Goal: Browse casually: Explore the website without a specific task or goal

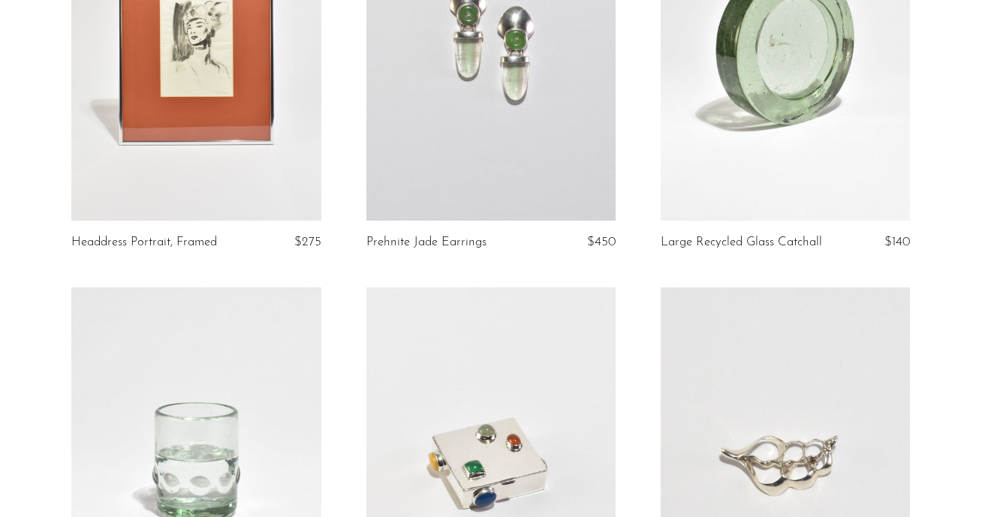
scroll to position [4864, 0]
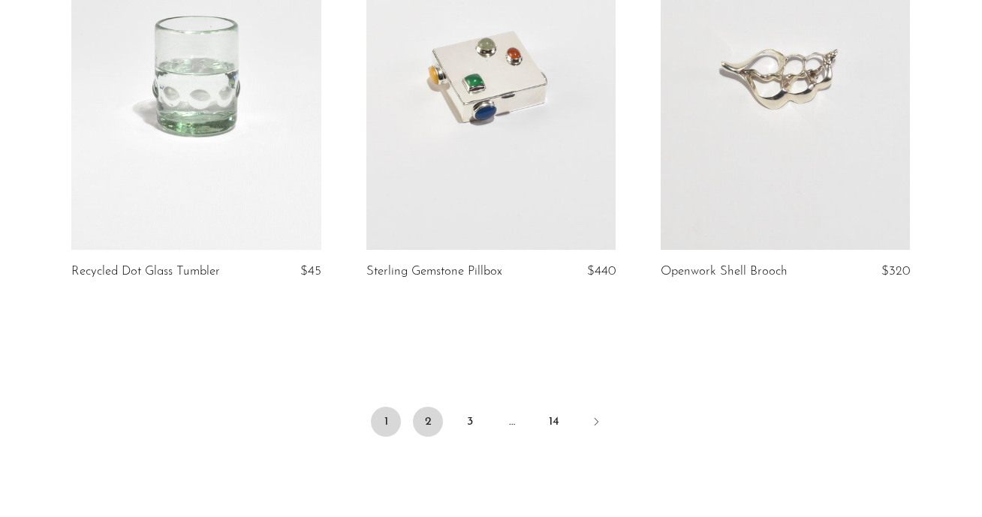
click at [420, 431] on link "2" at bounding box center [428, 422] width 30 height 30
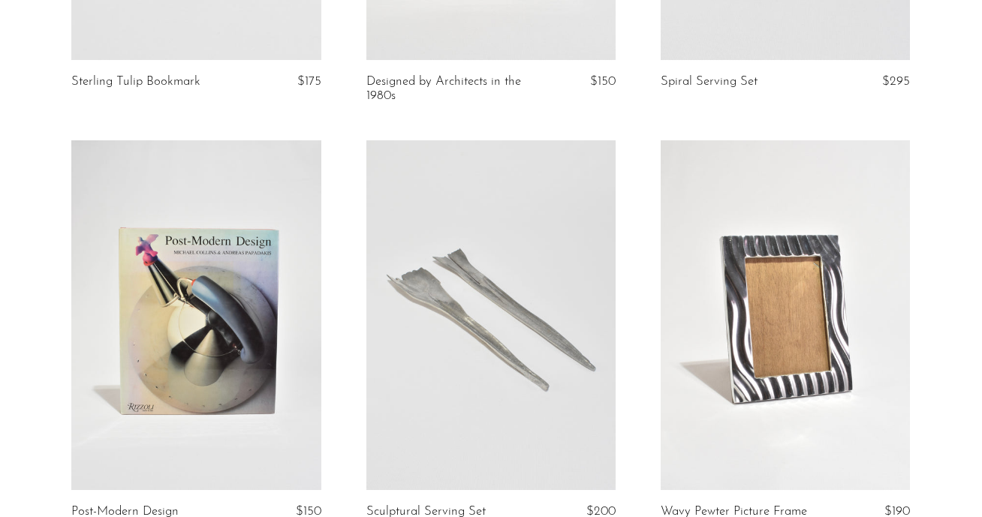
scroll to position [4844, 0]
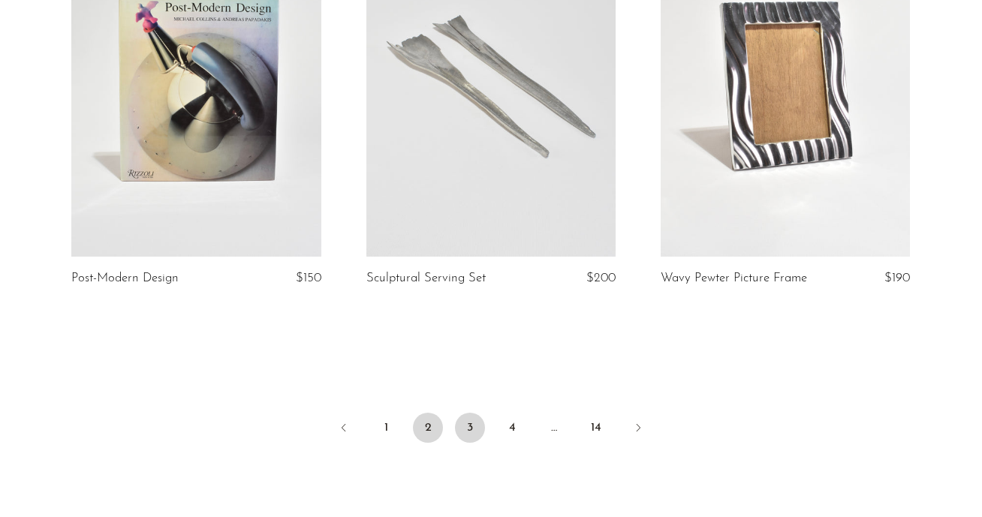
click at [468, 430] on link "3" at bounding box center [470, 428] width 30 height 30
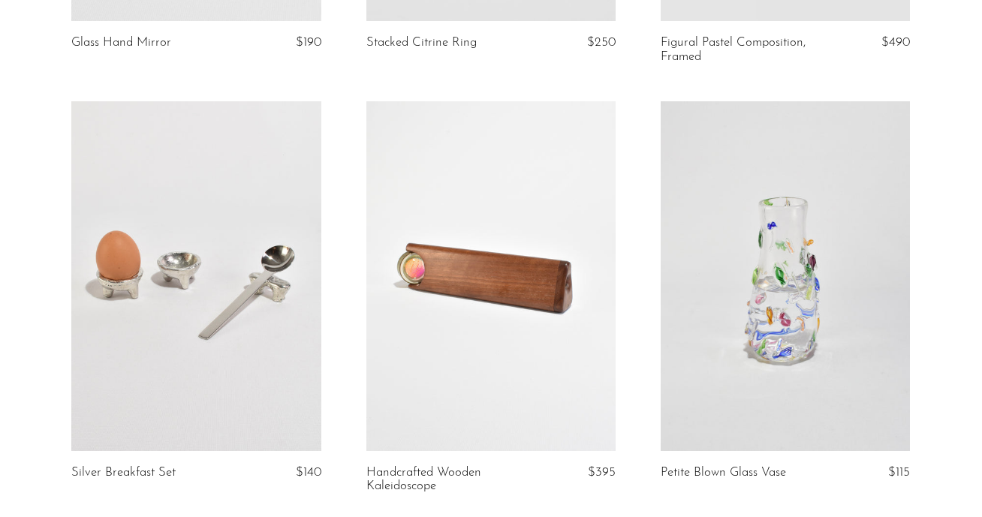
scroll to position [4819, 0]
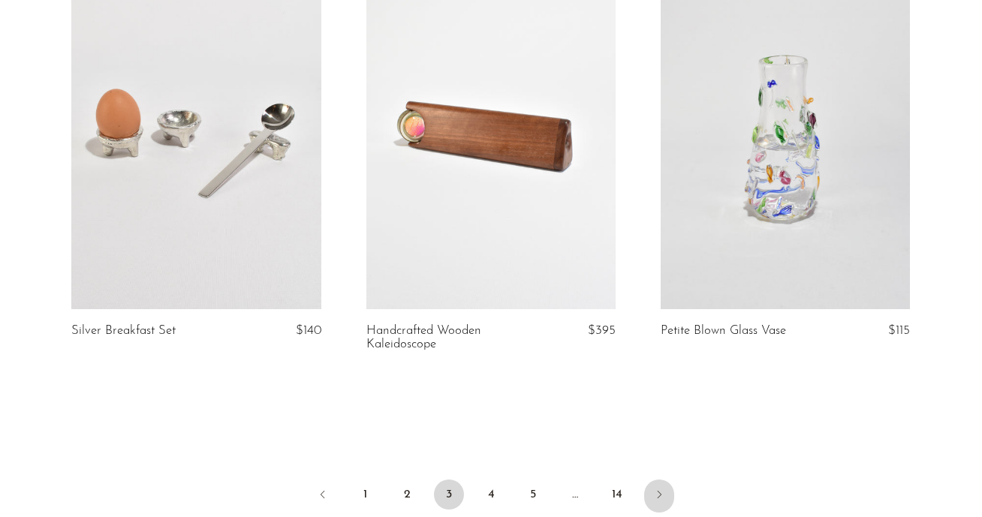
click at [657, 489] on icon "Next" at bounding box center [659, 495] width 12 height 12
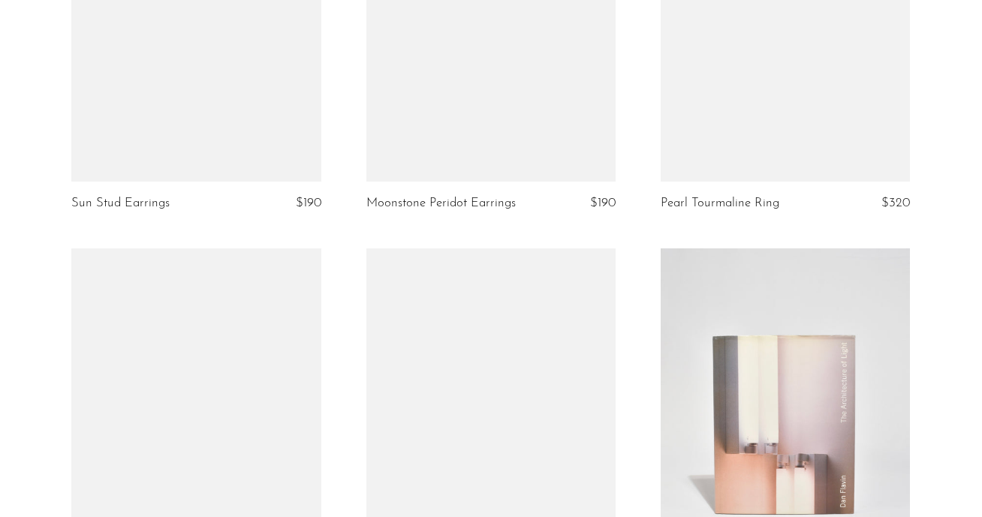
scroll to position [1725, 0]
